Goal: Browse casually: Explore the website without a specific task or goal

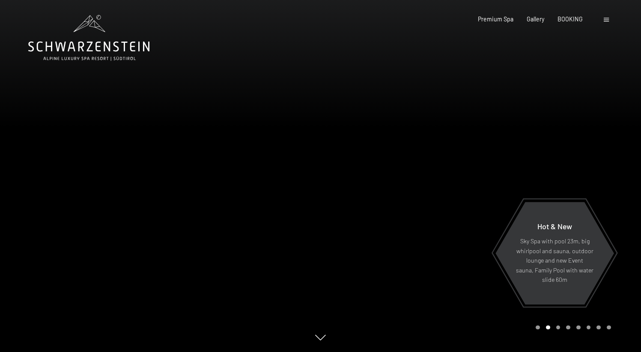
click at [109, 165] on div at bounding box center [160, 176] width 320 height 352
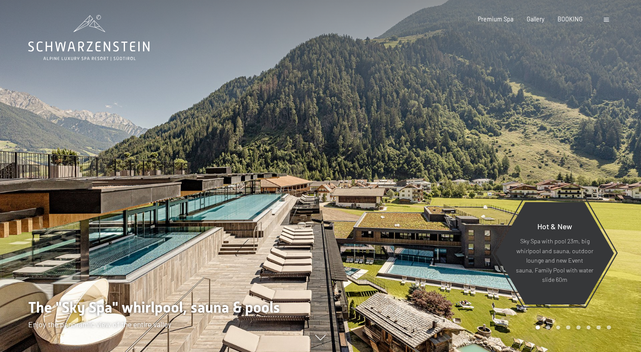
click at [567, 153] on div at bounding box center [480, 176] width 320 height 352
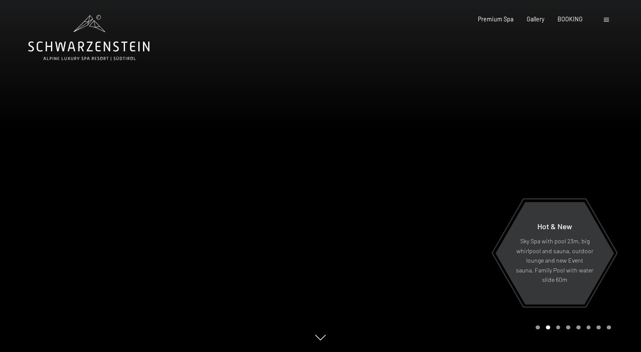
click at [567, 153] on div at bounding box center [480, 176] width 320 height 352
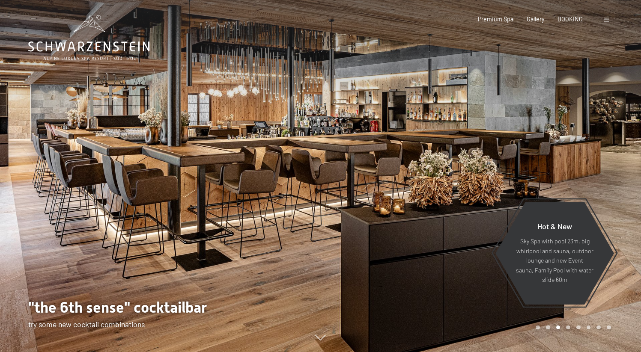
click at [59, 175] on div at bounding box center [160, 176] width 320 height 352
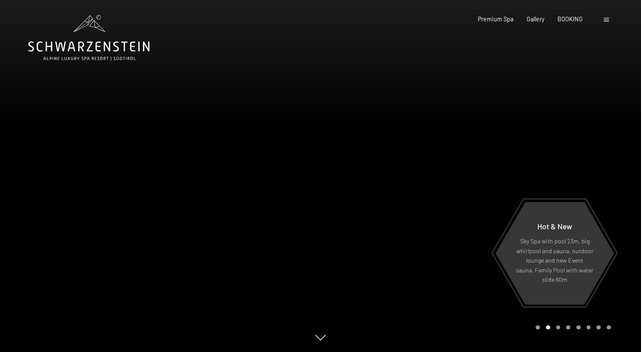
click at [570, 133] on div at bounding box center [480, 176] width 320 height 352
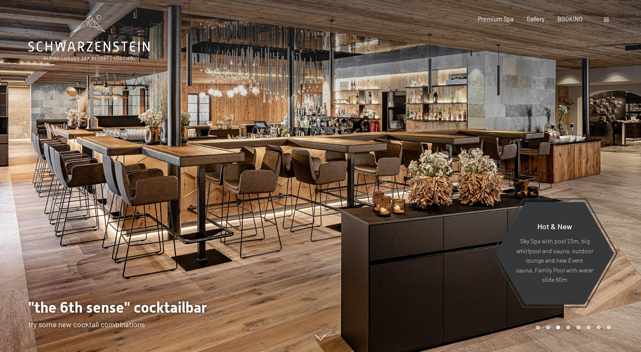
click at [570, 133] on div at bounding box center [480, 176] width 320 height 352
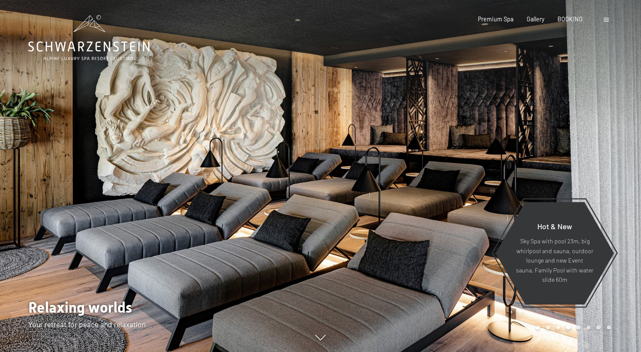
click at [570, 133] on div at bounding box center [480, 176] width 320 height 352
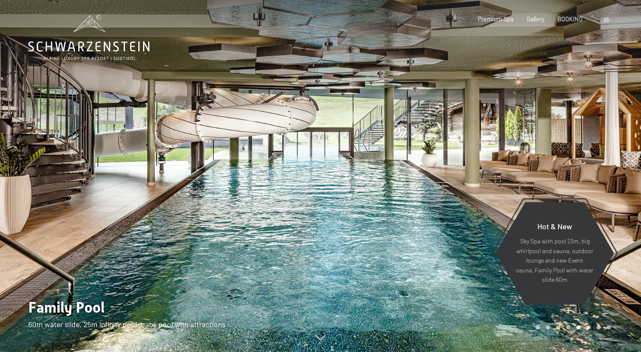
click at [569, 134] on div at bounding box center [480, 176] width 320 height 352
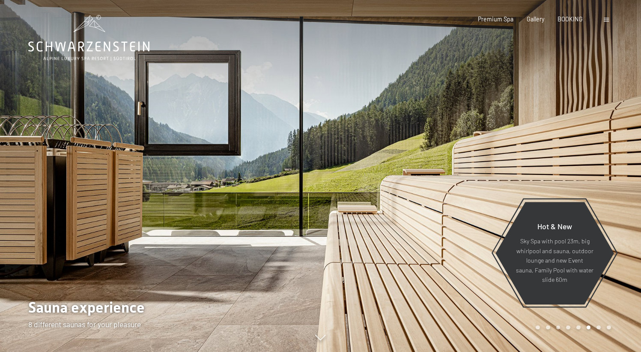
click at [569, 134] on div at bounding box center [480, 176] width 320 height 352
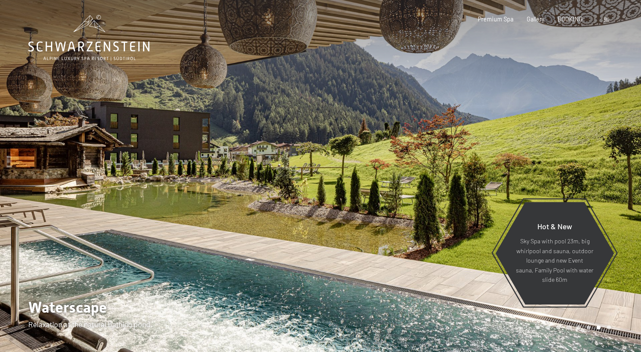
click at [569, 134] on div at bounding box center [480, 176] width 320 height 352
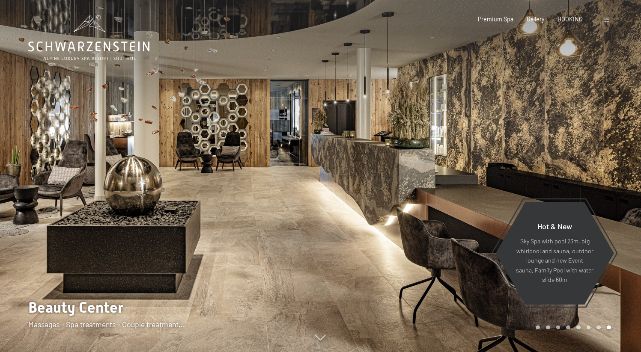
click at [569, 135] on div at bounding box center [480, 176] width 320 height 352
